Goal: Transaction & Acquisition: Purchase product/service

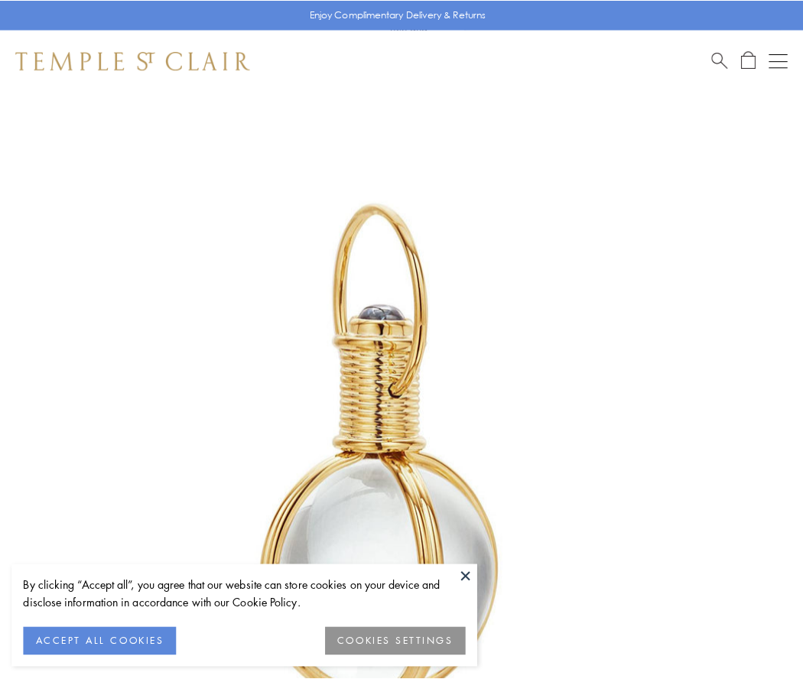
scroll to position [399, 0]
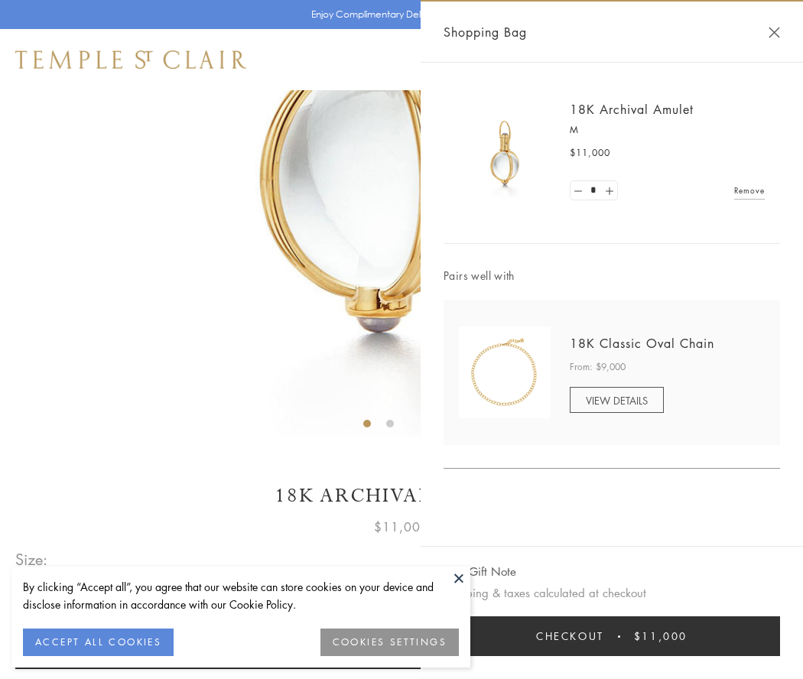
click at [612, 636] on button "Checkout $11,000" at bounding box center [612, 636] width 336 height 40
